Goal: Information Seeking & Learning: Understand process/instructions

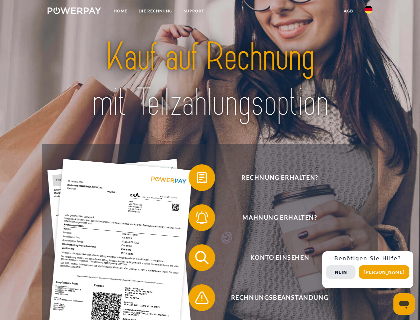
click at [74, 12] on img at bounding box center [75, 10] width 54 height 7
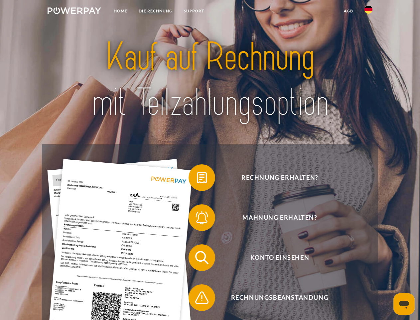
click at [369, 12] on img at bounding box center [369, 10] width 8 height 8
click at [349, 11] on link "agb" at bounding box center [349, 11] width 21 height 12
click at [197, 179] on span at bounding box center [191, 177] width 33 height 33
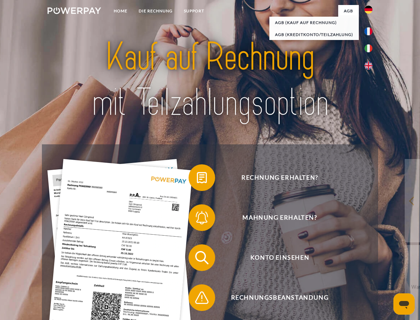
click at [197, 219] on span at bounding box center [191, 217] width 33 height 33
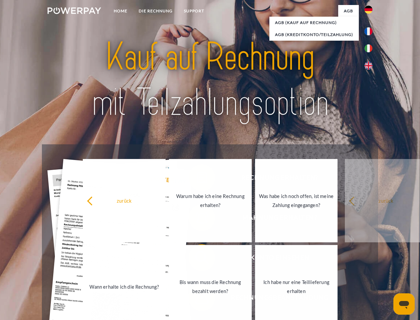
click at [197, 259] on link "Bis wann muss die Rechnung bezahlt werden?" at bounding box center [210, 286] width 83 height 83
click at [197, 299] on span at bounding box center [191, 297] width 33 height 33
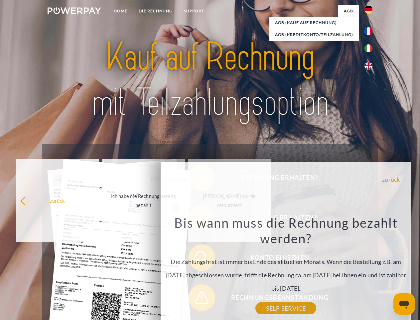
click at [370, 269] on div "Rechnung erhalten? Mahnung erhalten? Konto einsehen" at bounding box center [210, 277] width 336 height 266
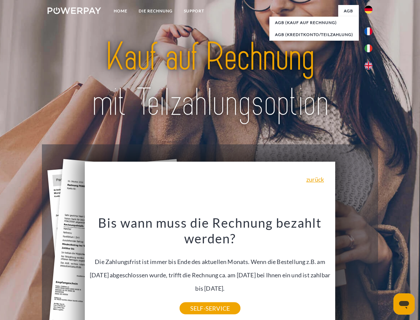
click at [354, 271] on span "Konto einsehen" at bounding box center [279, 257] width 163 height 27
click at [387, 272] on header "Home DIE RECHNUNG SUPPORT" at bounding box center [210, 230] width 420 height 460
